Goal: Task Accomplishment & Management: Complete application form

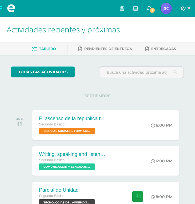
click at [164, 6] on img at bounding box center [166, 8] width 11 height 11
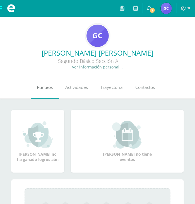
click at [46, 85] on span "Punteos" at bounding box center [45, 87] width 16 height 6
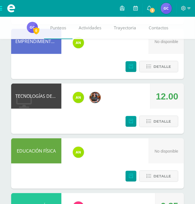
scroll to position [150, 0]
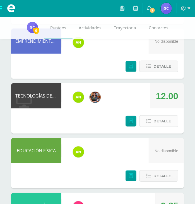
click at [147, 121] on button "Detalle" at bounding box center [158, 120] width 39 height 11
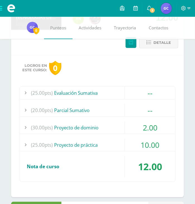
scroll to position [229, 0]
click at [89, 129] on div "(30.00pts) Proyecto de dominio" at bounding box center [97, 127] width 155 height 13
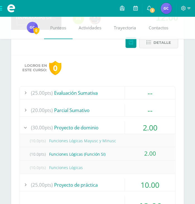
click at [89, 129] on div "(30.00pts) Proyecto de dominio" at bounding box center [97, 127] width 155 height 13
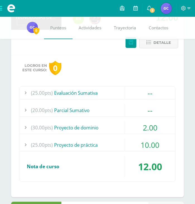
click at [78, 147] on div "(25.00pts) Proyecto de práctica" at bounding box center [97, 144] width 155 height 13
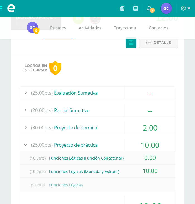
click at [86, 131] on div "(30.00pts) Proyecto de dominio" at bounding box center [97, 127] width 155 height 13
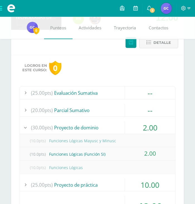
click at [89, 124] on div "(30.00pts) Proyecto de dominio" at bounding box center [97, 127] width 155 height 13
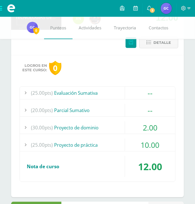
click at [89, 124] on div "(30.00pts) Proyecto de dominio" at bounding box center [97, 127] width 155 height 13
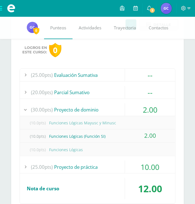
scroll to position [249, 0]
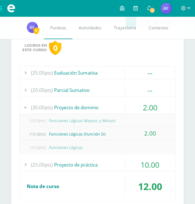
click at [89, 124] on div "(10.0pts) Funciones Lógicas Mayusc y Minusc" at bounding box center [97, 120] width 155 height 13
click at [97, 108] on div "(30.00pts) Proyecto de dominio" at bounding box center [97, 107] width 155 height 13
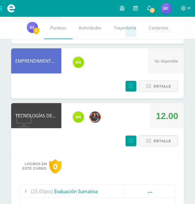
scroll to position [131, 0]
click at [145, 140] on button "Detalle" at bounding box center [158, 140] width 39 height 11
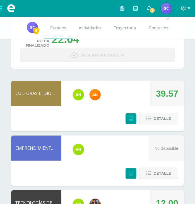
scroll to position [6, 0]
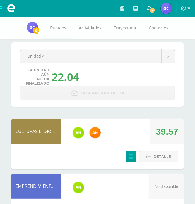
click at [150, 8] on span "3" at bounding box center [152, 10] width 6 height 6
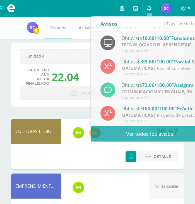
click at [83, 84] on div "La unidad aún no ha finalizado 22.04" at bounding box center [51, 77] width 66 height 18
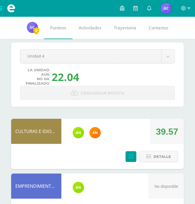
click at [164, 8] on img at bounding box center [166, 8] width 11 height 11
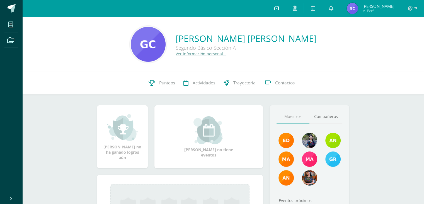
click at [195, 9] on icon at bounding box center [277, 8] width 6 height 5
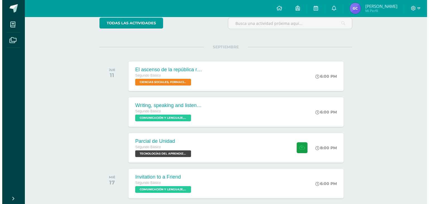
scroll to position [50, 0]
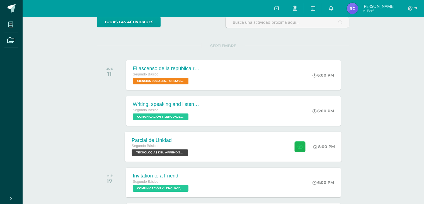
click at [301, 144] on icon at bounding box center [300, 146] width 6 height 5
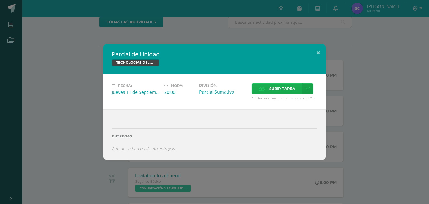
click at [281, 86] on span "Subir tarea" at bounding box center [282, 88] width 26 height 10
click at [0, 0] on input "Subir tarea" at bounding box center [0, 0] width 0 height 0
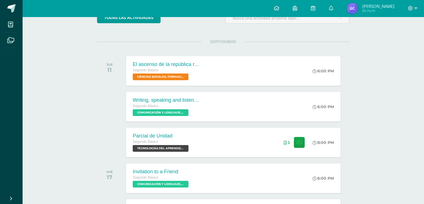
scroll to position [54, 0]
click at [303, 141] on button at bounding box center [300, 141] width 11 height 11
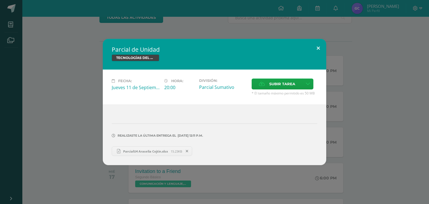
click at [315, 45] on button at bounding box center [318, 48] width 16 height 19
